Goal: Find specific page/section

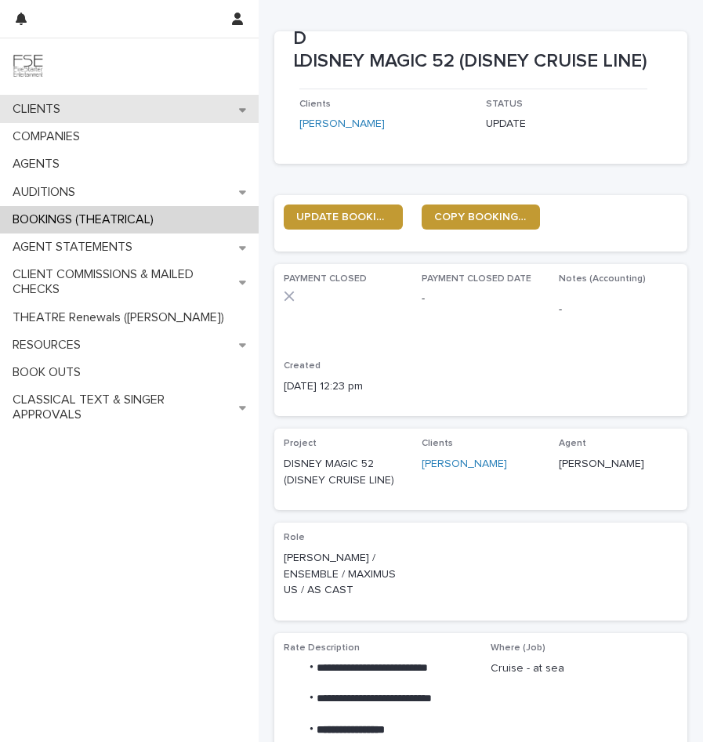
click at [88, 116] on div "CLIENTS" at bounding box center [129, 109] width 259 height 27
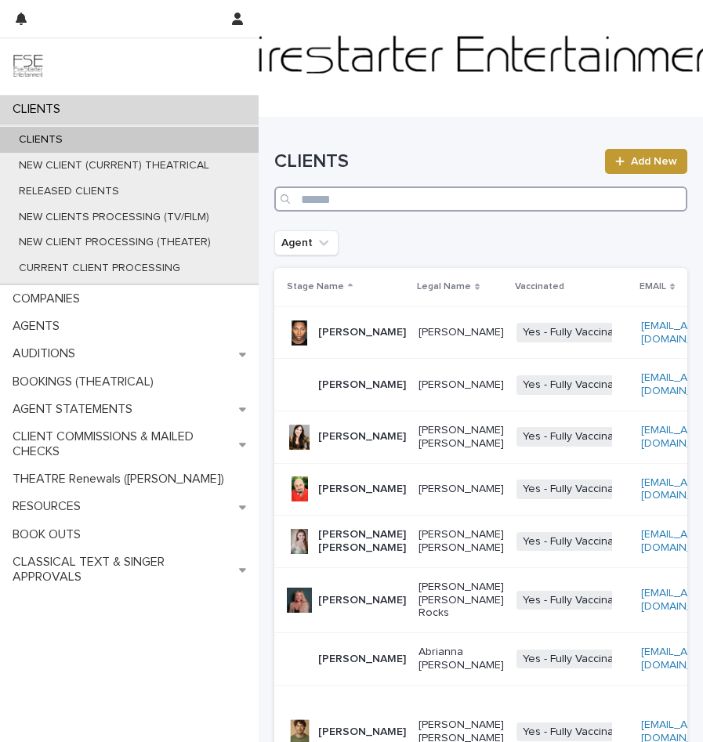
click at [356, 195] on input "Search" at bounding box center [480, 198] width 413 height 25
type input "*"
type input "*****"
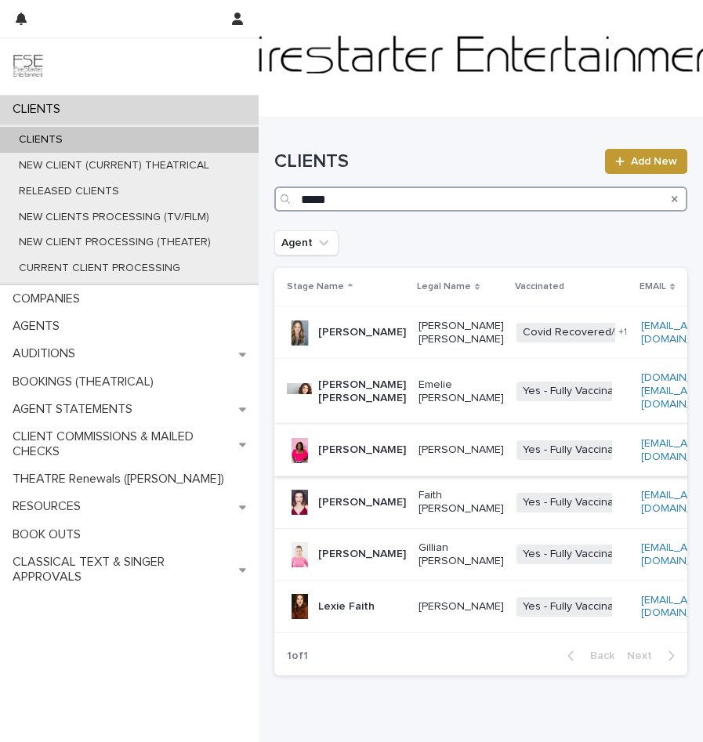
scroll to position [77, 0]
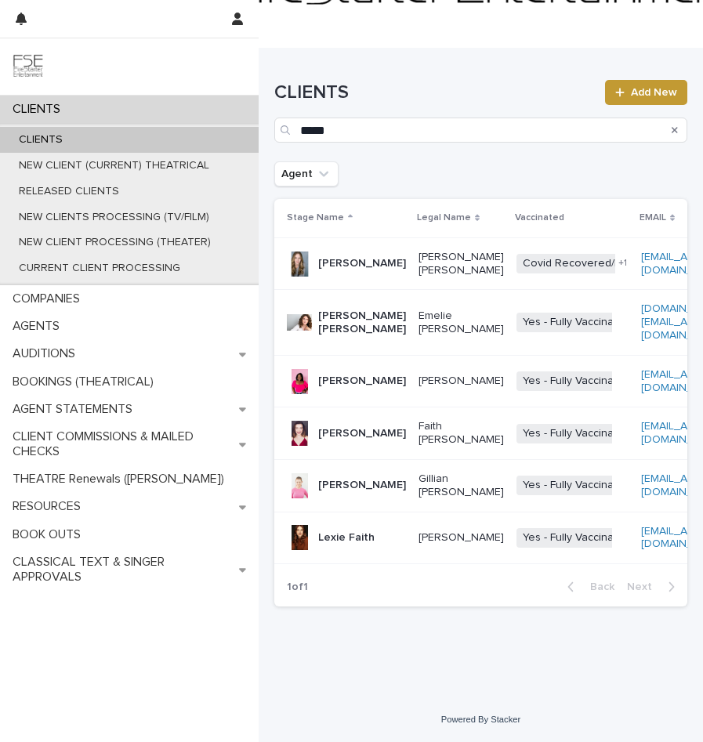
click at [338, 440] on p "[PERSON_NAME]" at bounding box center [362, 433] width 88 height 13
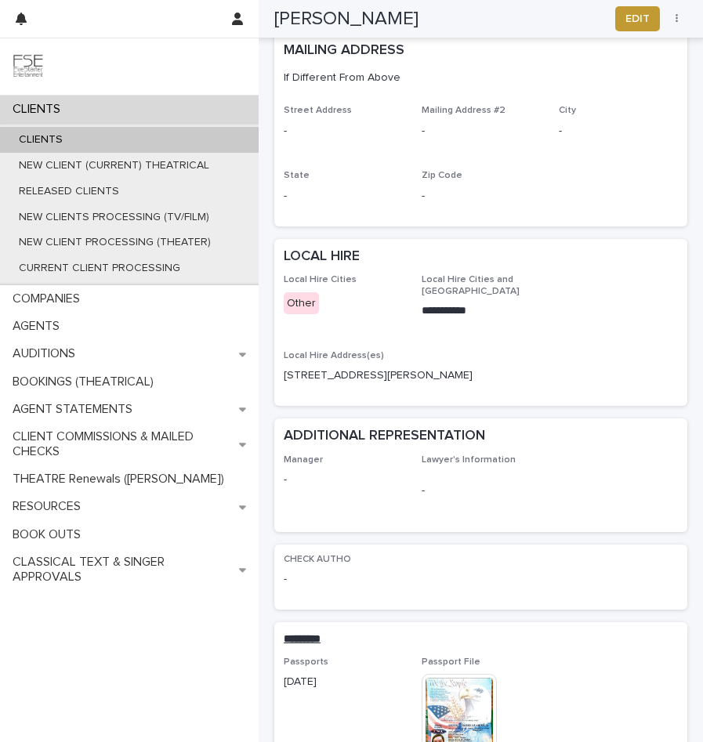
scroll to position [1238, 0]
